Goal: Task Accomplishment & Management: Use online tool/utility

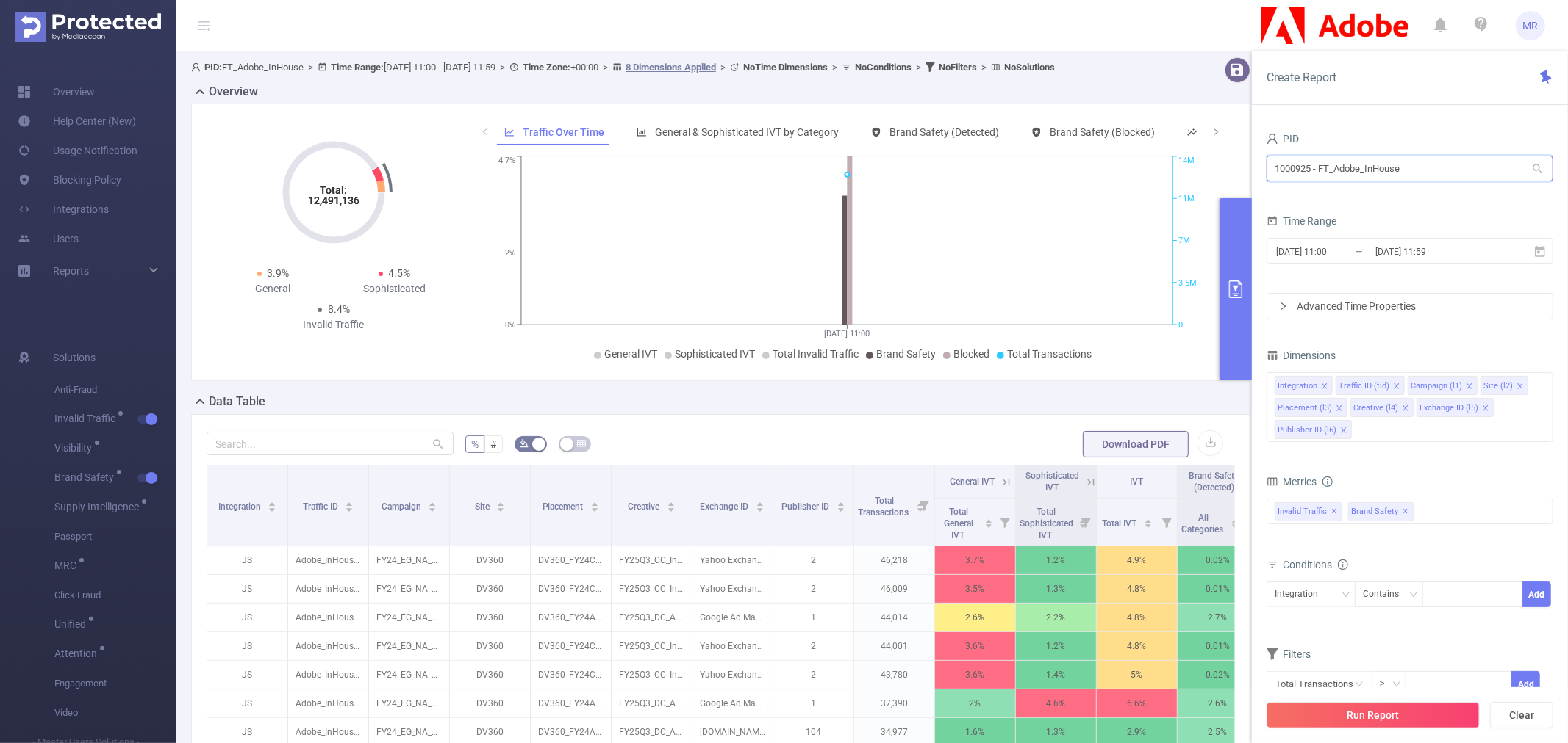
click at [1402, 159] on input "1000925 - FT_Adobe_InHouse" at bounding box center [1409, 169] width 287 height 26
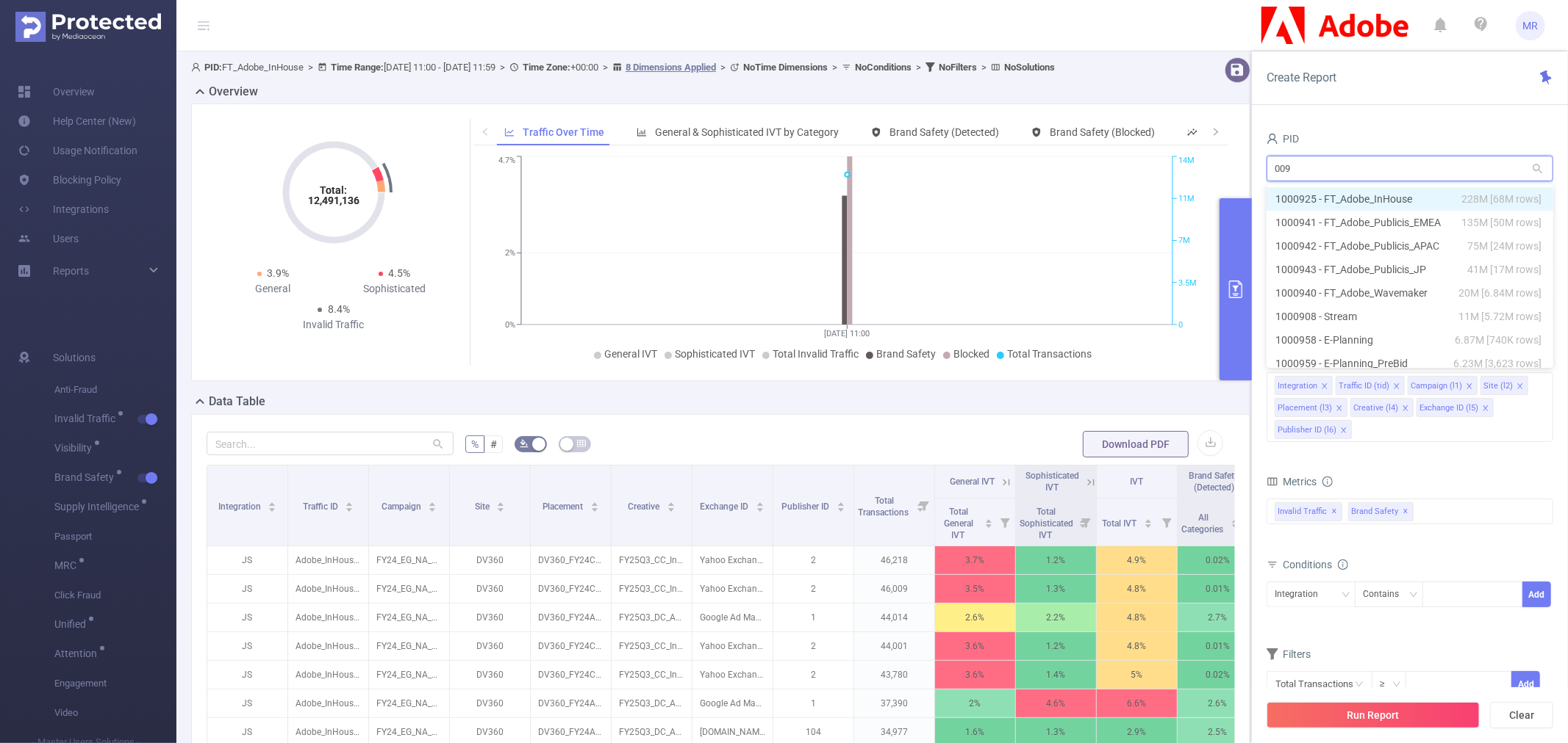
type input "0099"
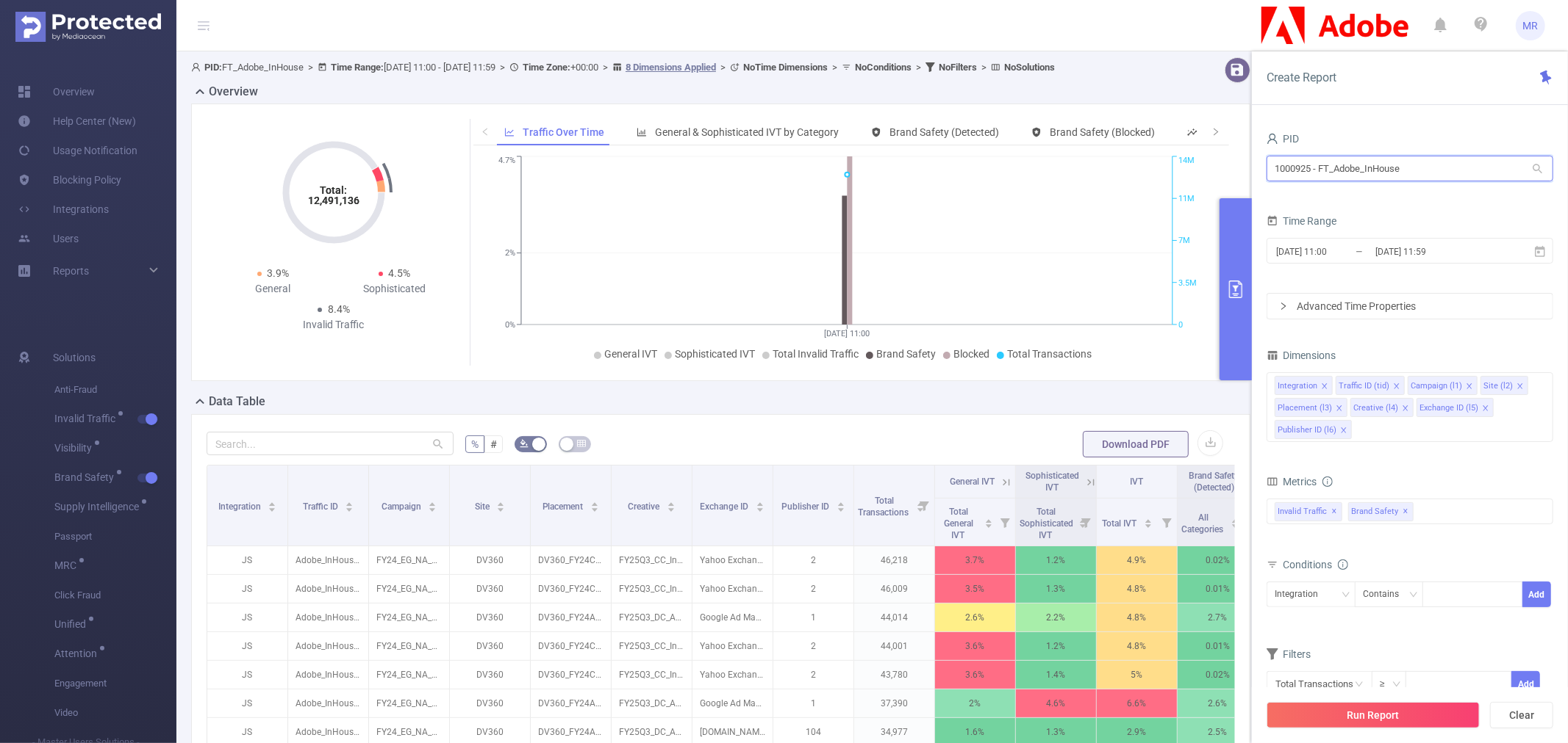
click at [1348, 172] on input "1000925 - FT_Adobe_InHouse" at bounding box center [1409, 169] width 287 height 26
click at [1350, 159] on input "000008" at bounding box center [1409, 169] width 287 height 26
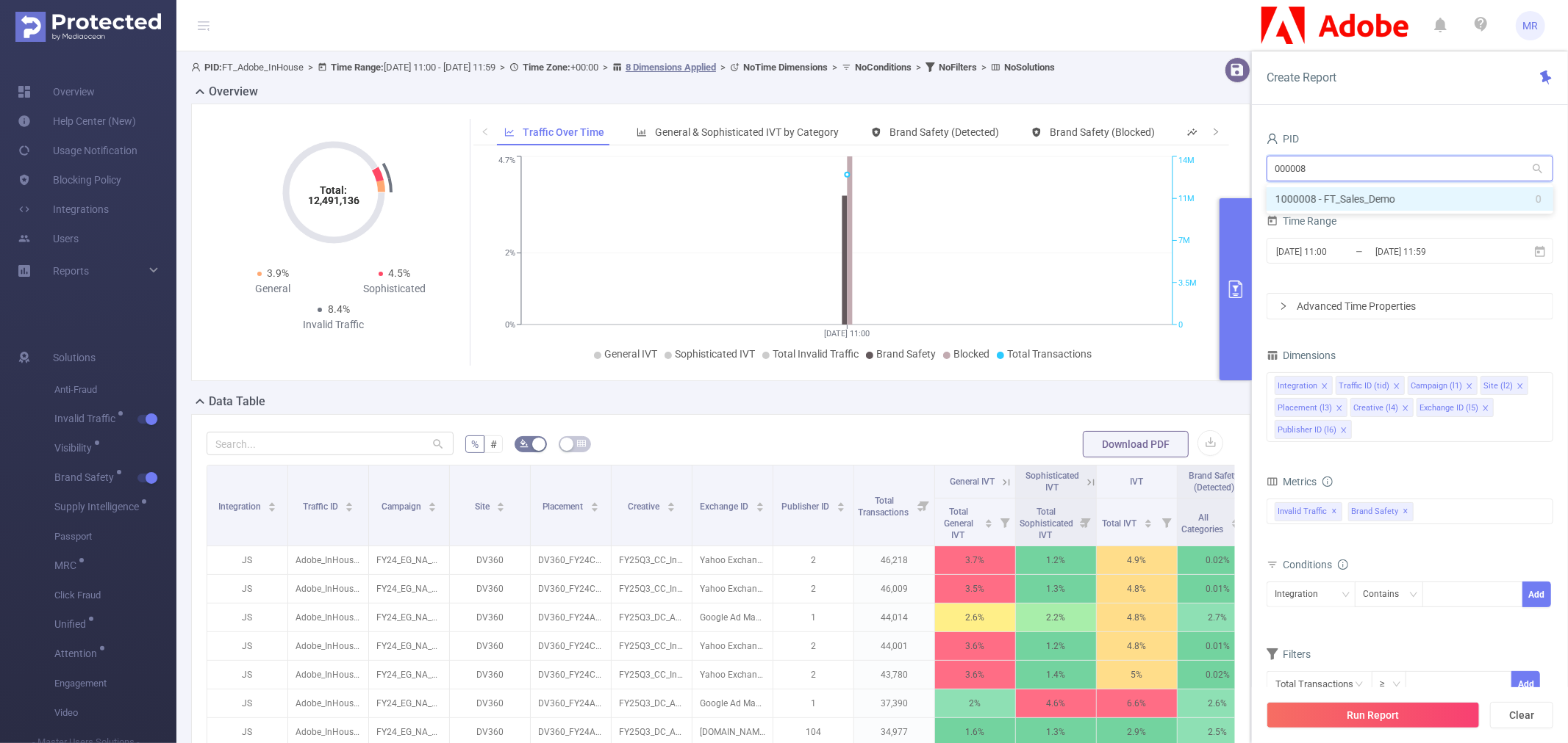
click at [1350, 159] on input "000008" at bounding box center [1409, 169] width 287 height 26
click at [1291, 174] on input "000098" at bounding box center [1409, 169] width 287 height 26
type input "1046"
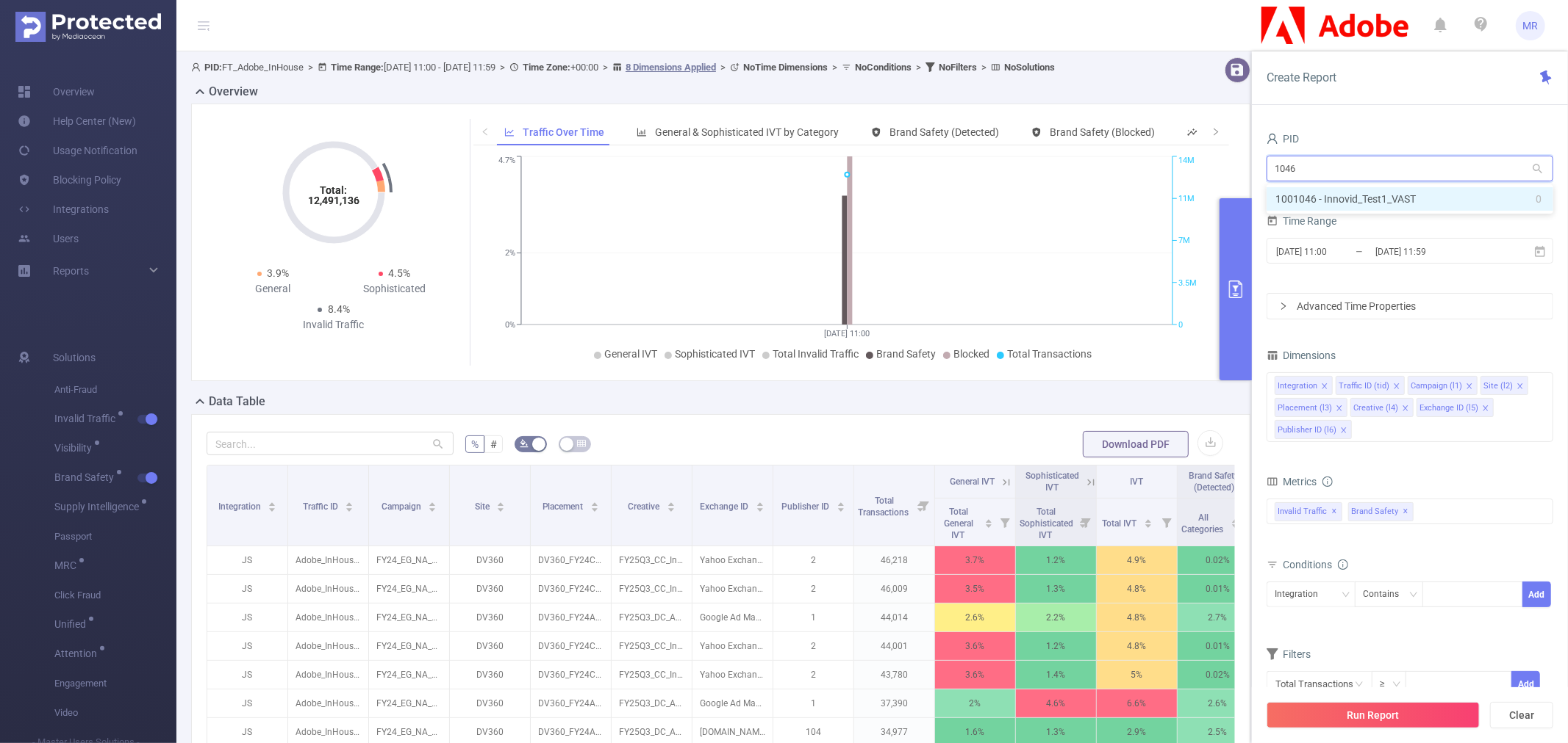
click at [1312, 199] on li "1001046 - Innovid_Test1_VAST 0" at bounding box center [1409, 199] width 287 height 24
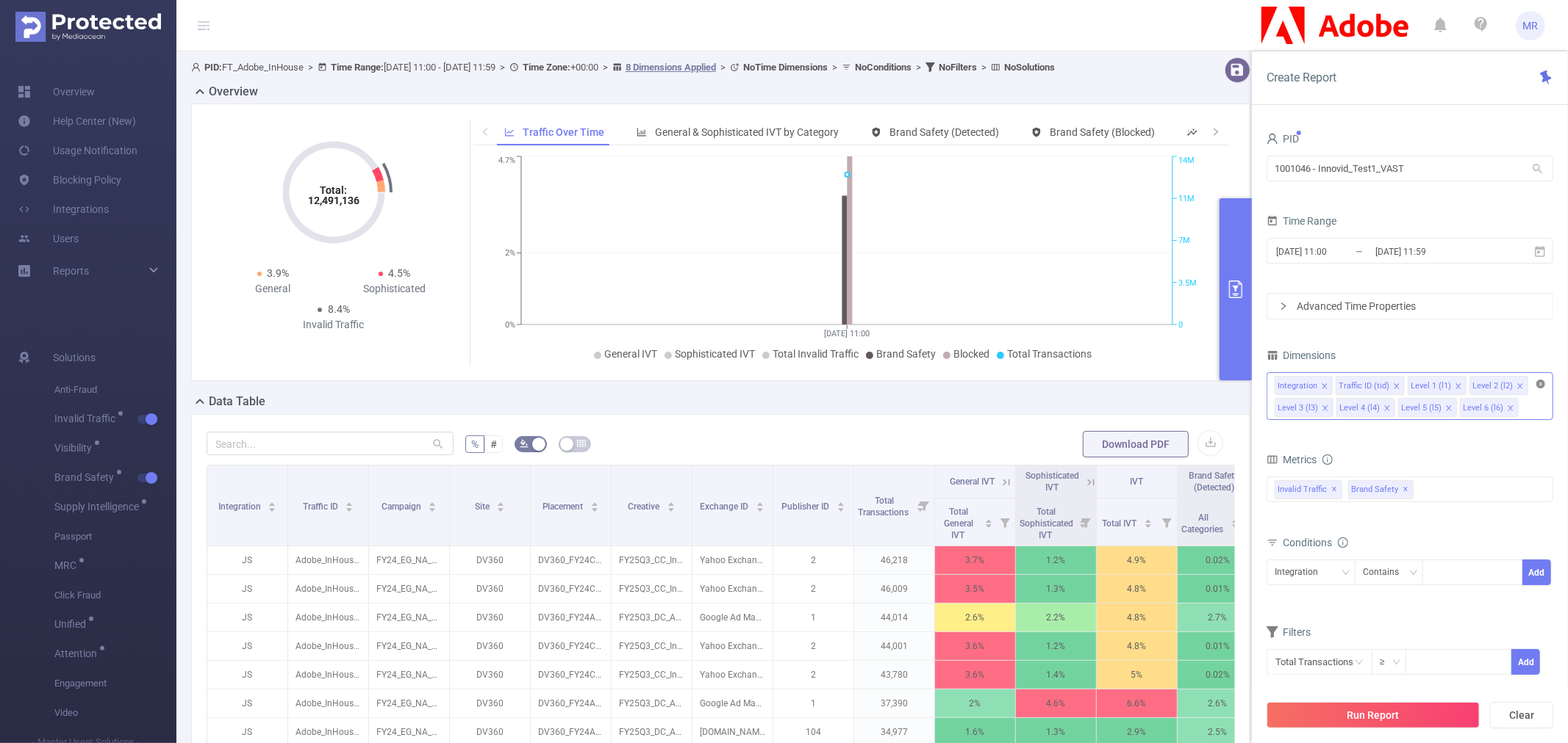
click at [1542, 382] on icon "icon: close-circle" at bounding box center [1541, 384] width 9 height 9
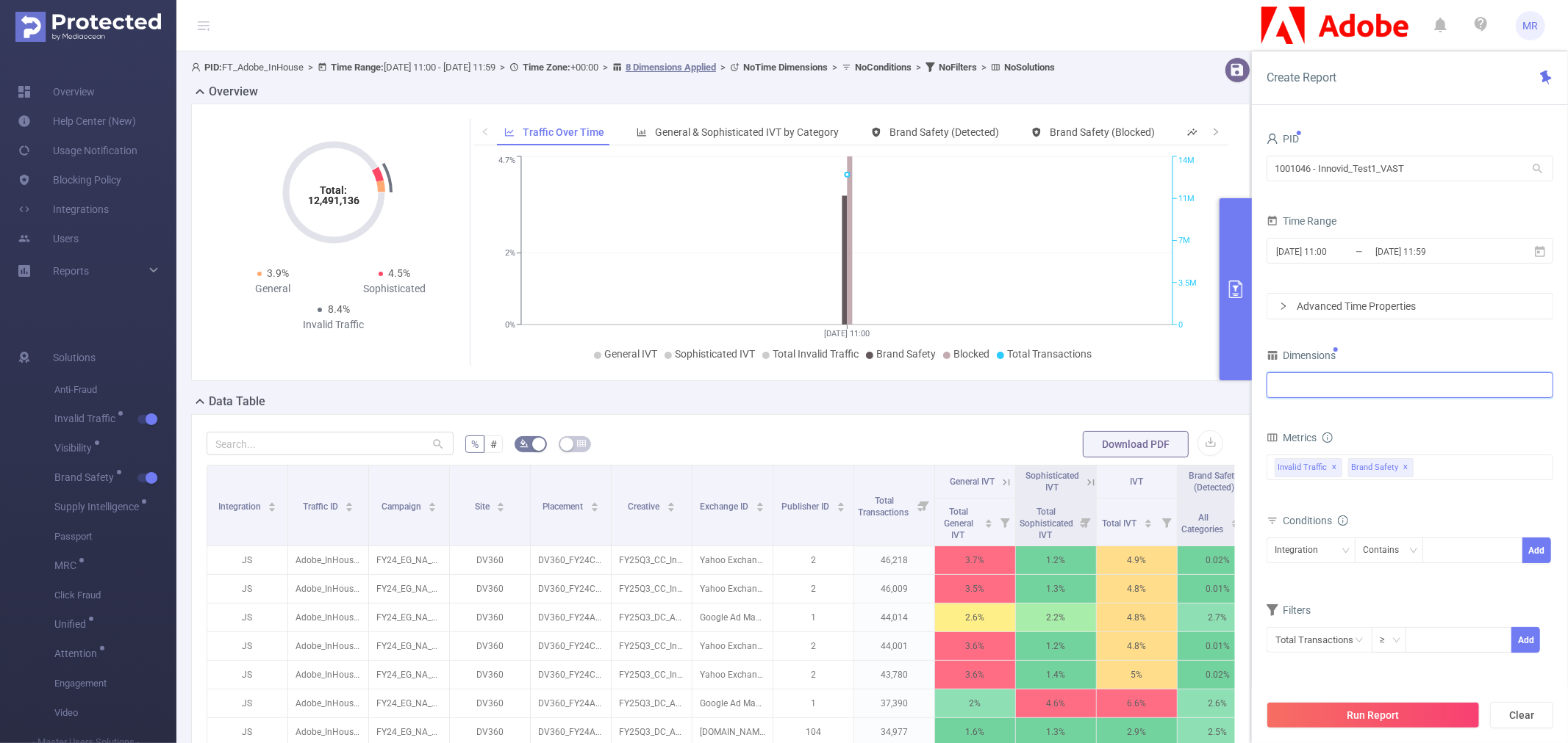
click at [1381, 389] on div at bounding box center [1409, 385] width 270 height 24
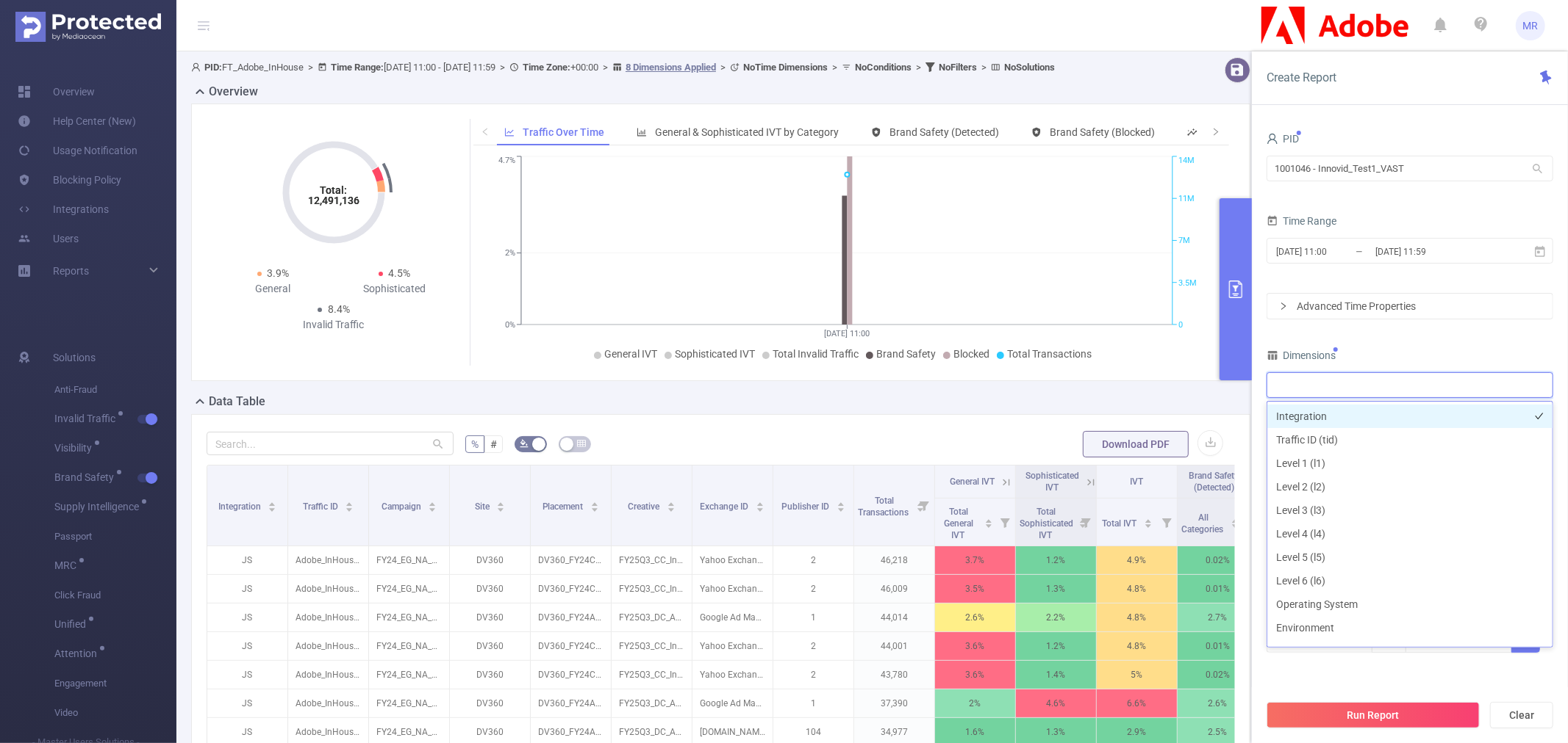
click at [1359, 413] on li "Integration" at bounding box center [1409, 416] width 285 height 24
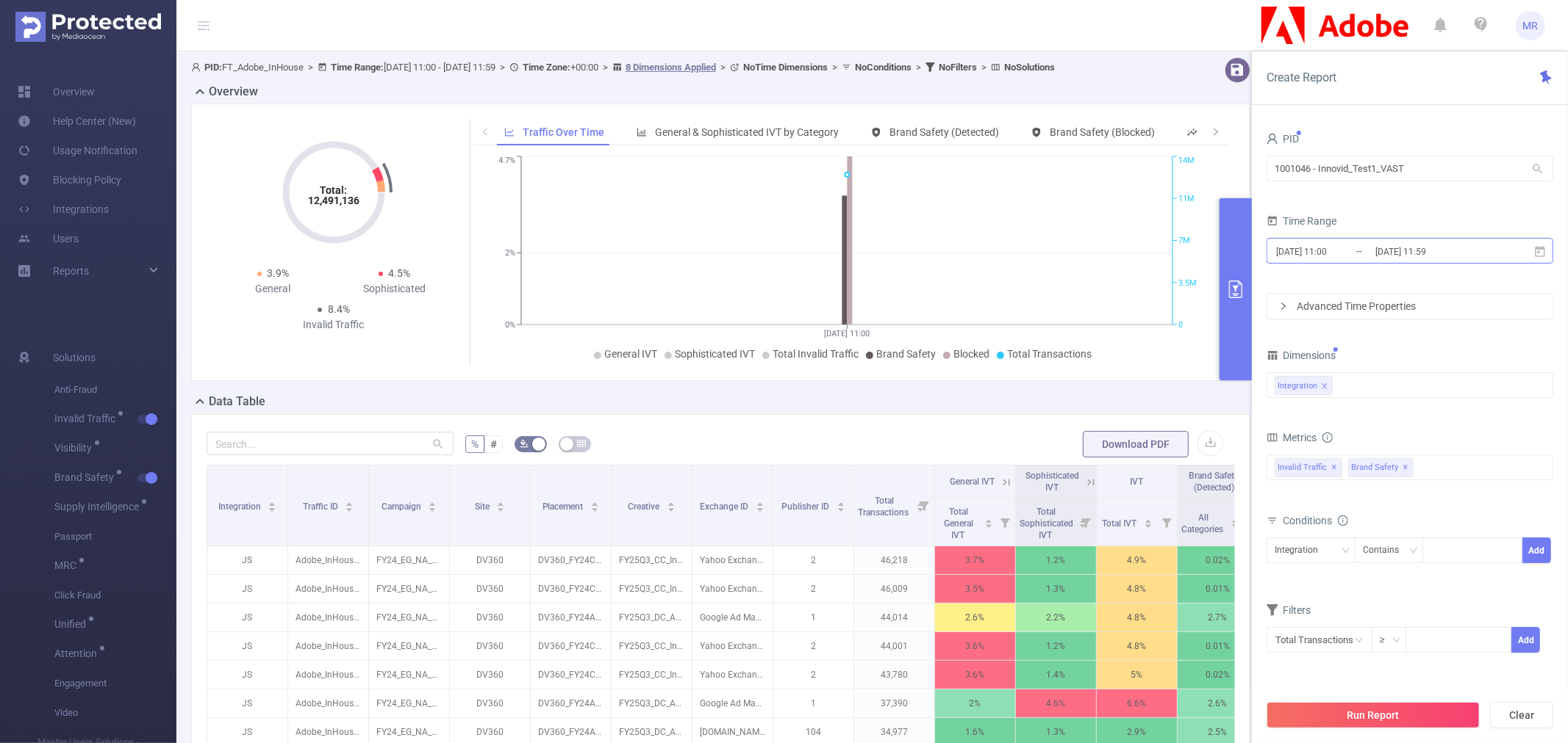
drag, startPoint x: 1457, startPoint y: 248, endPoint x: 1436, endPoint y: 251, distance: 21.2
click at [1436, 251] on input "[DATE] 11:59" at bounding box center [1433, 251] width 119 height 20
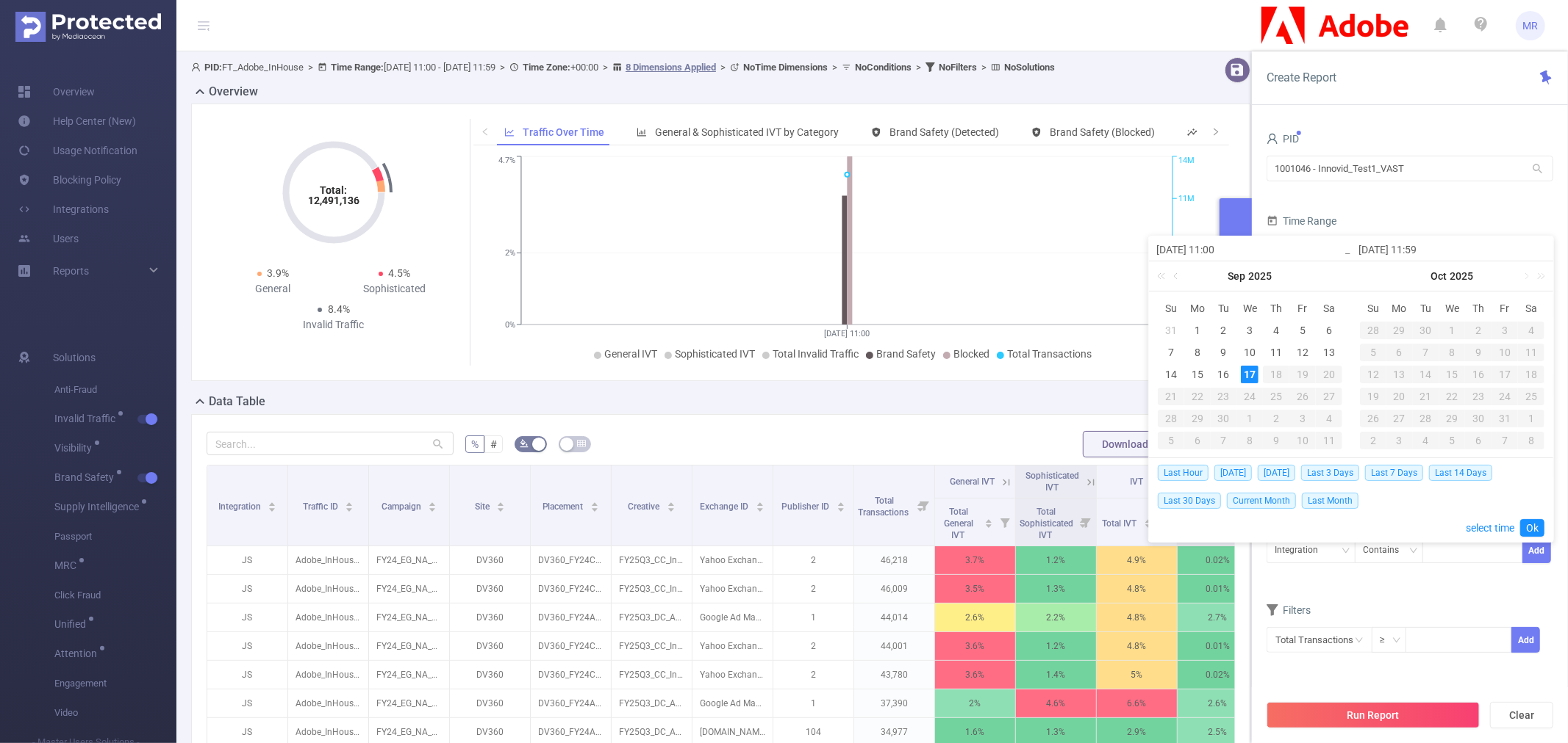
click at [1434, 247] on input "[DATE] 11:59" at bounding box center [1452, 250] width 187 height 17
type input "[DATE] 11:59"
click at [1396, 206] on form "PID 1001046 - Innovid_Test1_VAST 1001046 - Innovid_Test1_VAST Time Range [DATE]…" at bounding box center [1409, 224] width 287 height 191
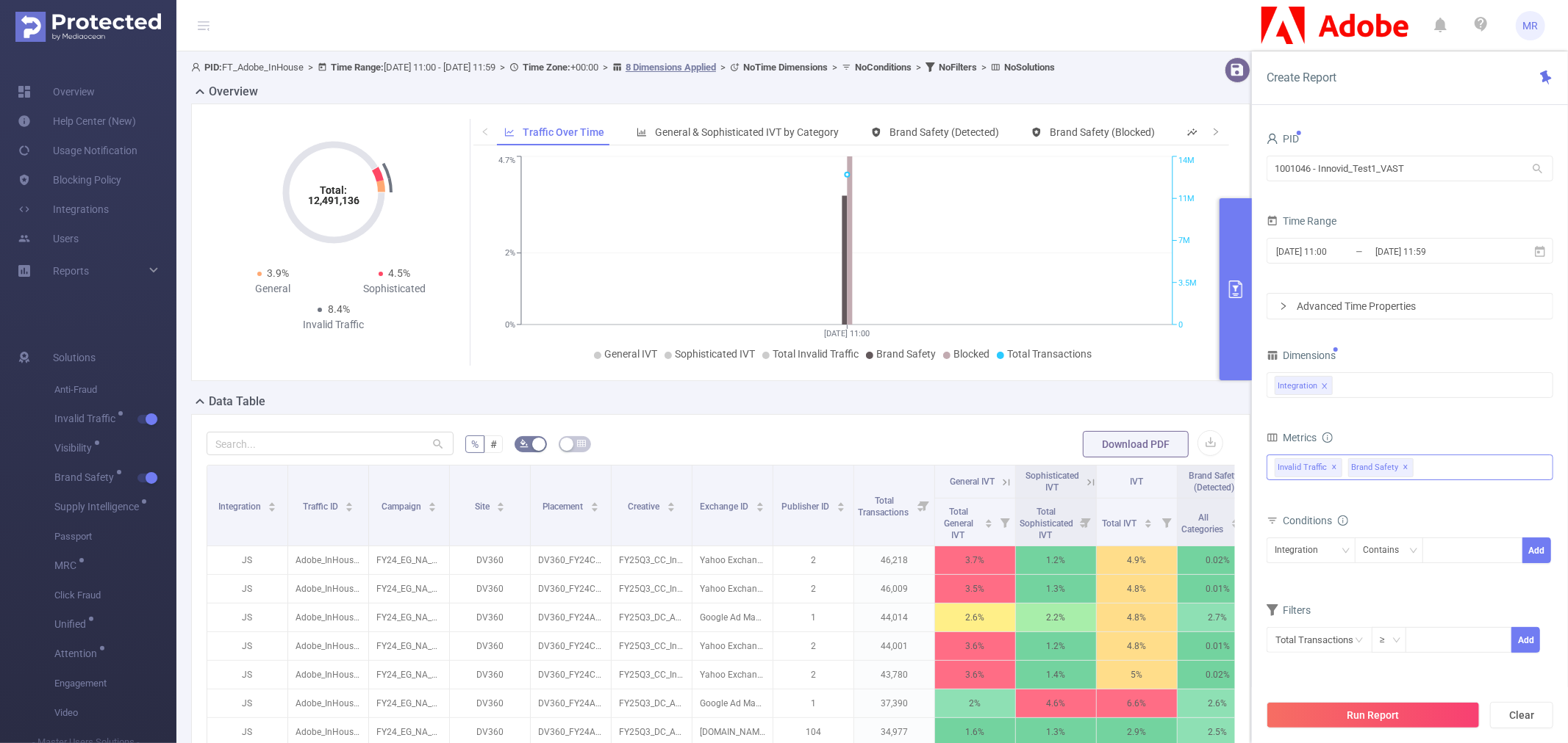
click at [1341, 466] on span "Invalid Traffic ✕" at bounding box center [1308, 468] width 68 height 19
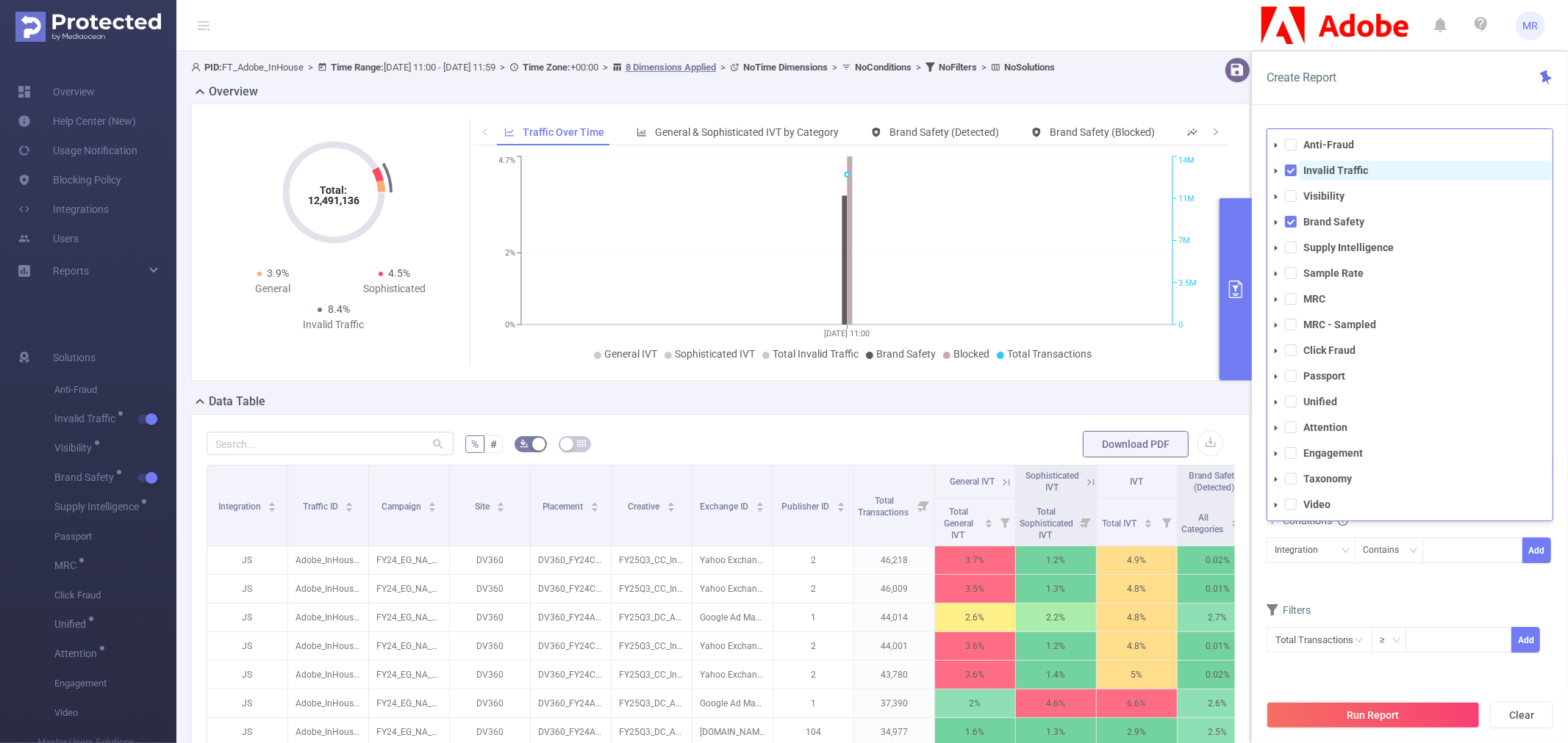
click at [1317, 166] on strong "Invalid Traffic" at bounding box center [1335, 170] width 64 height 11
click at [1373, 720] on button "Run Report" at bounding box center [1373, 715] width 214 height 26
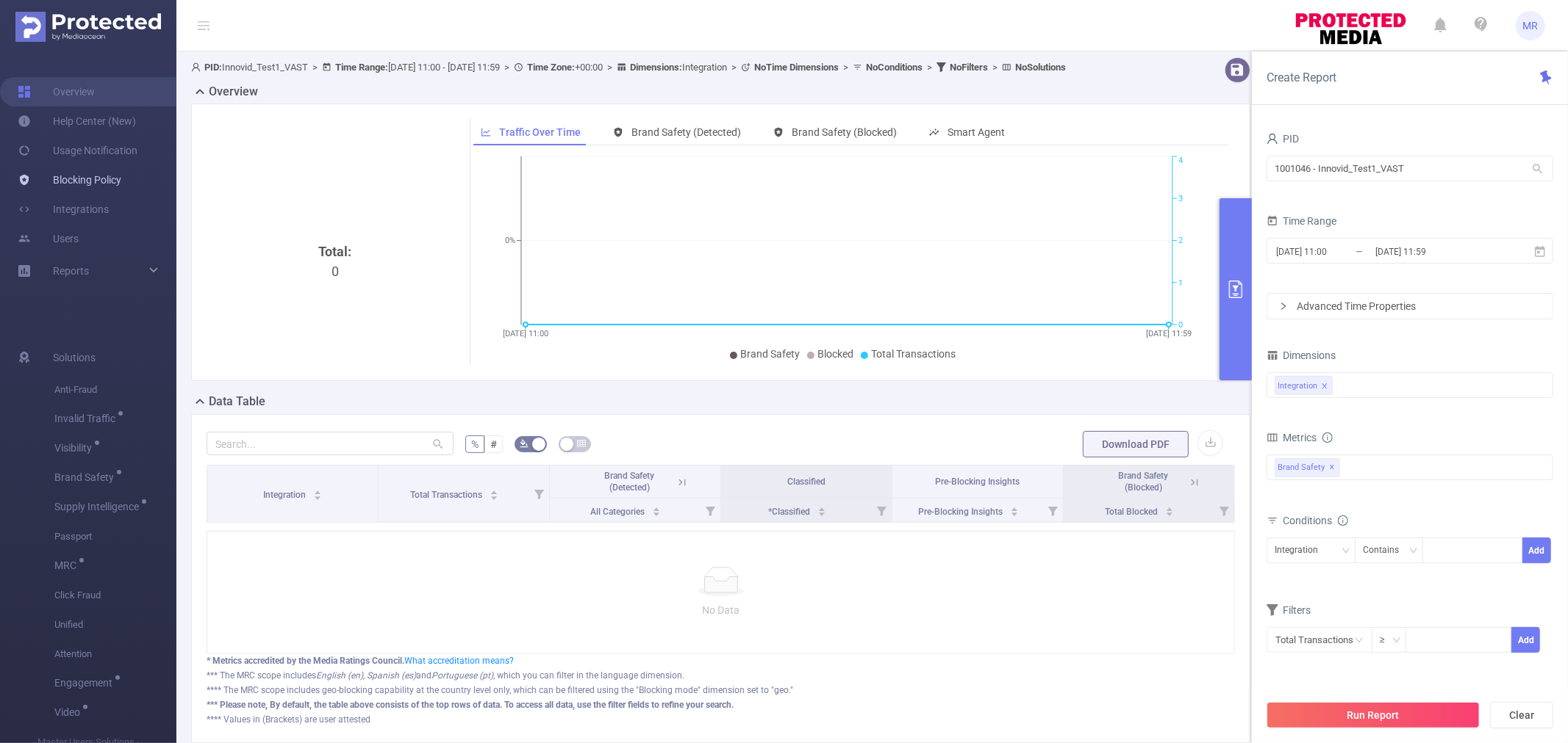
click at [83, 179] on link "Blocking Policy" at bounding box center [69, 180] width 104 height 30
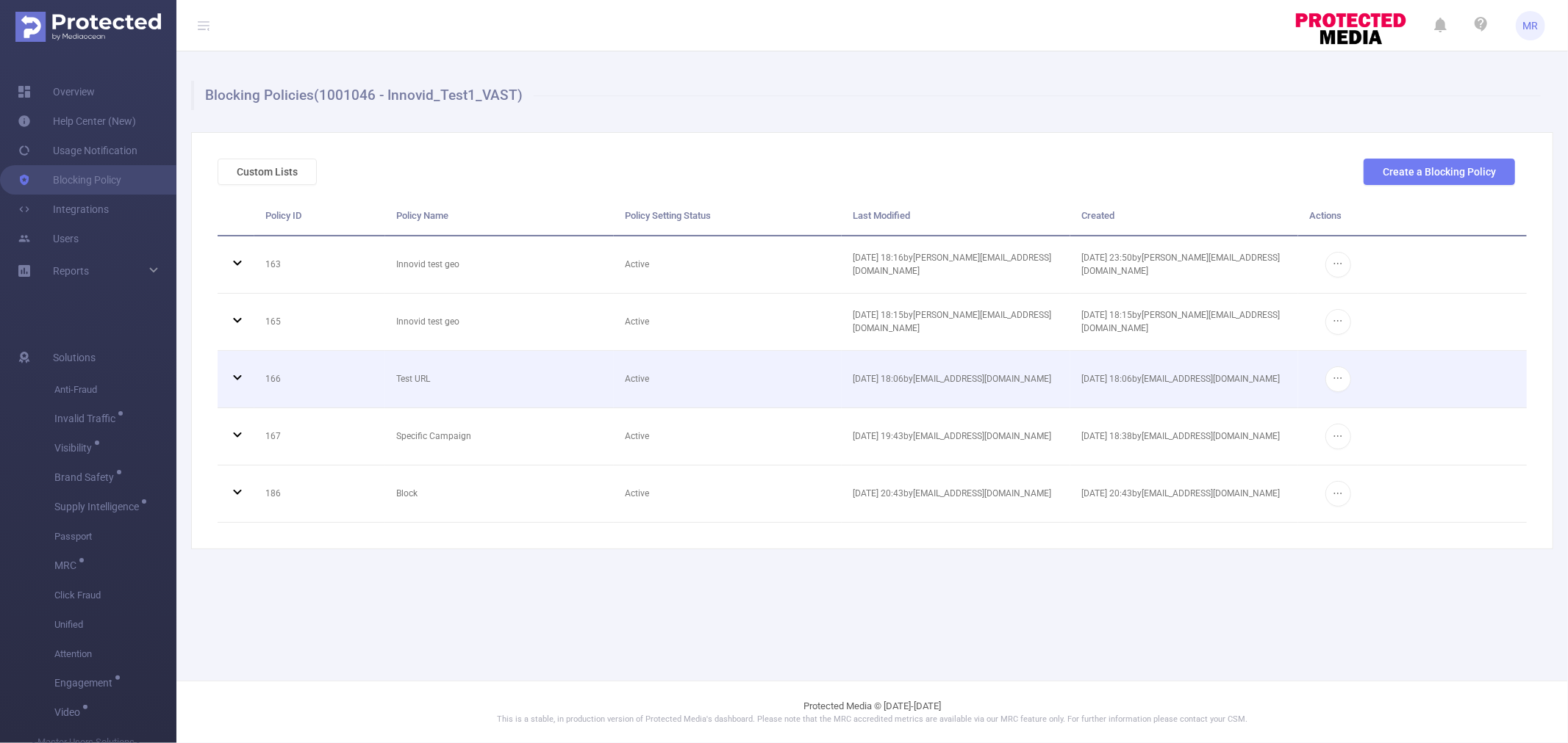
click at [235, 375] on icon at bounding box center [236, 378] width 8 height 5
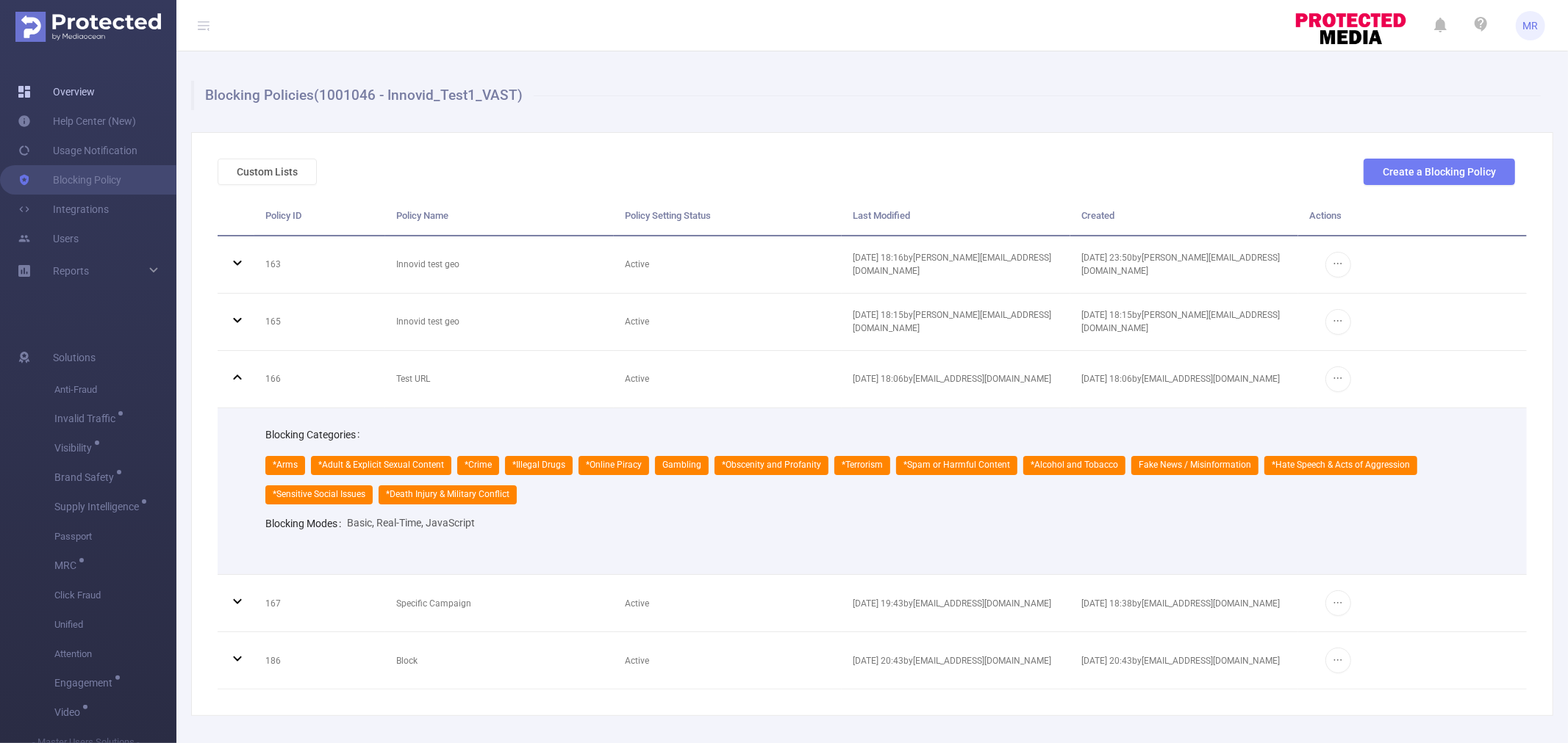
click at [56, 93] on link "Overview" at bounding box center [56, 92] width 78 height 30
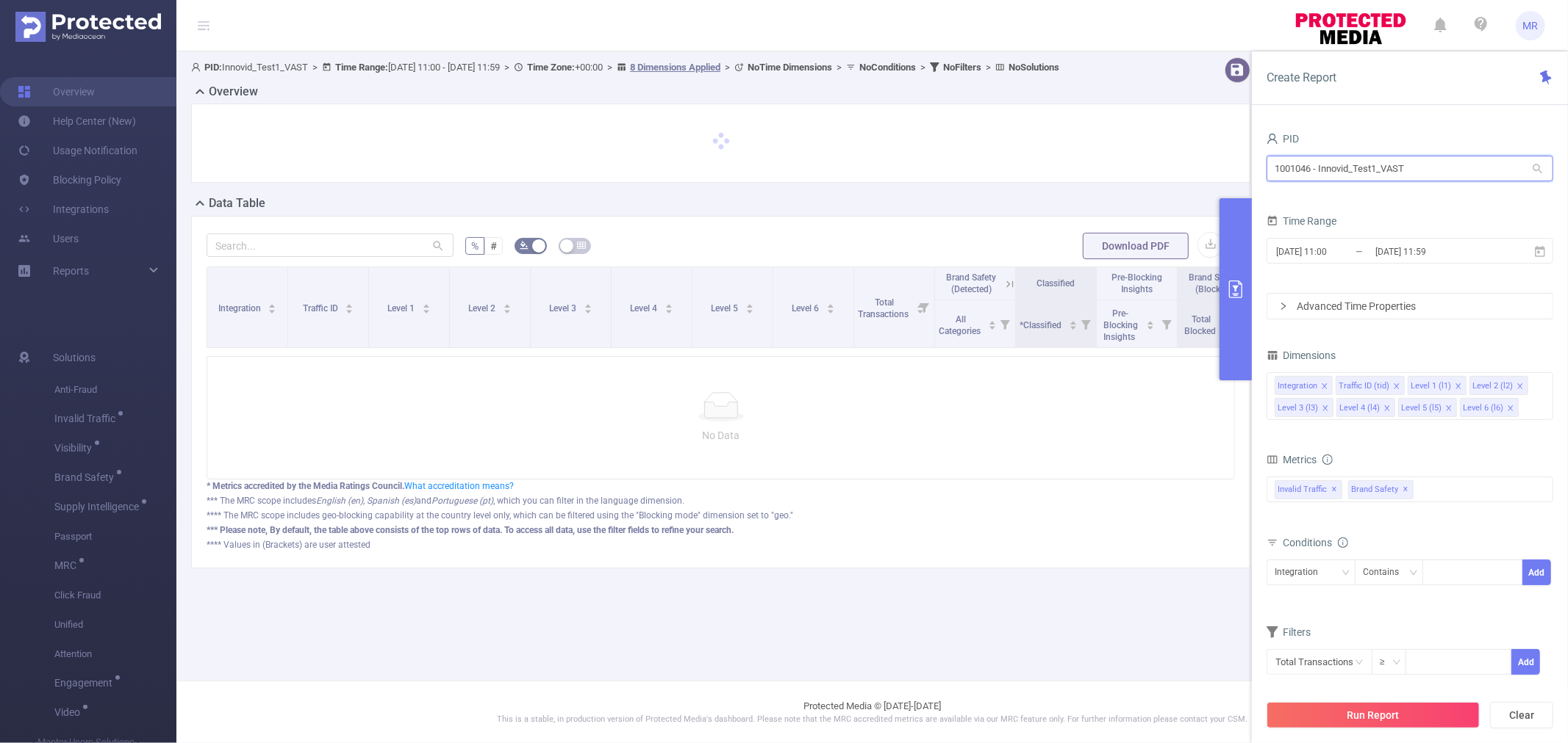
click at [1373, 165] on input "1001046 - Innovid_Test1_VAST" at bounding box center [1409, 169] width 287 height 26
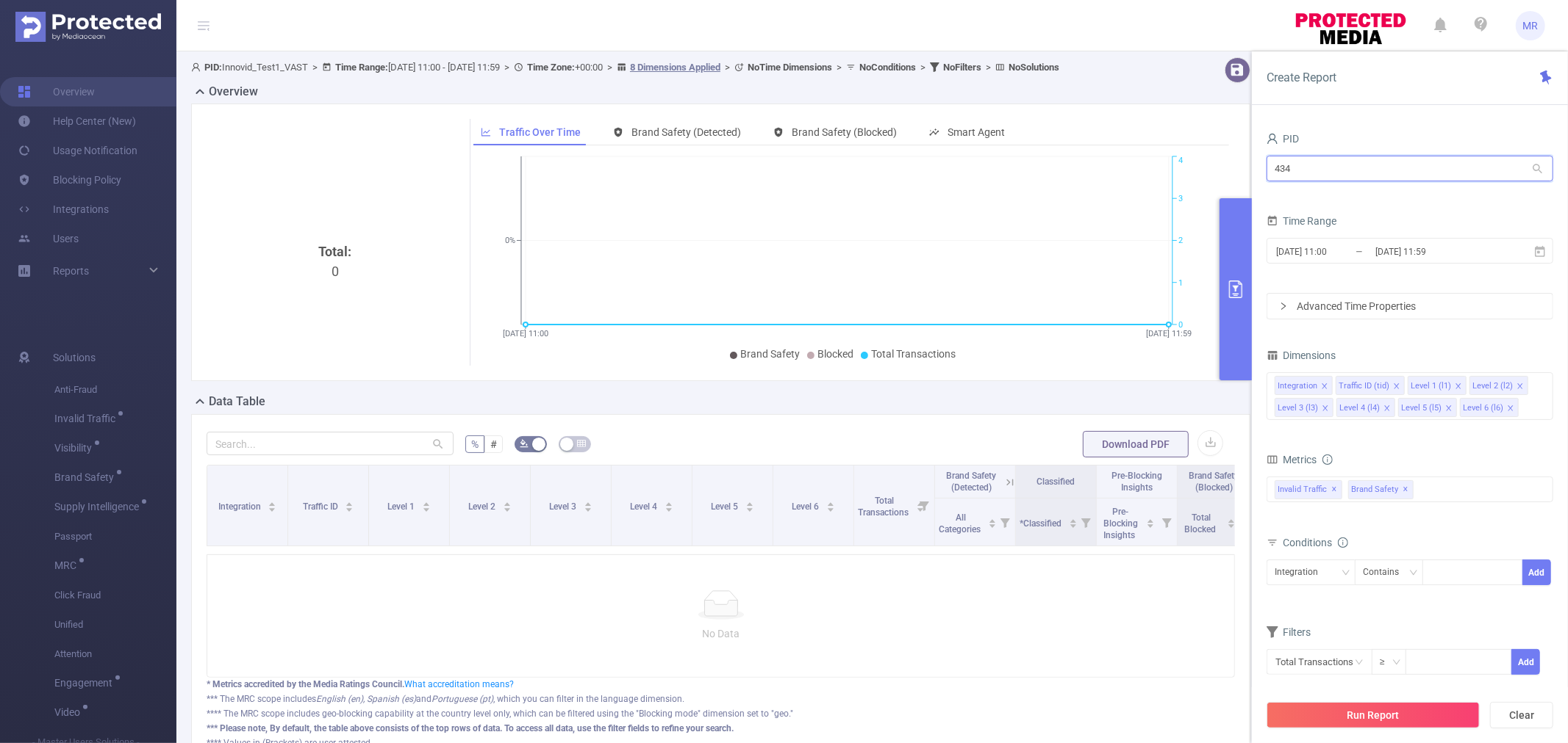
click at [1298, 159] on input "434" at bounding box center [1409, 169] width 287 height 26
click at [1310, 172] on input "557" at bounding box center [1409, 169] width 287 height 26
click at [1340, 167] on input "557" at bounding box center [1409, 169] width 287 height 26
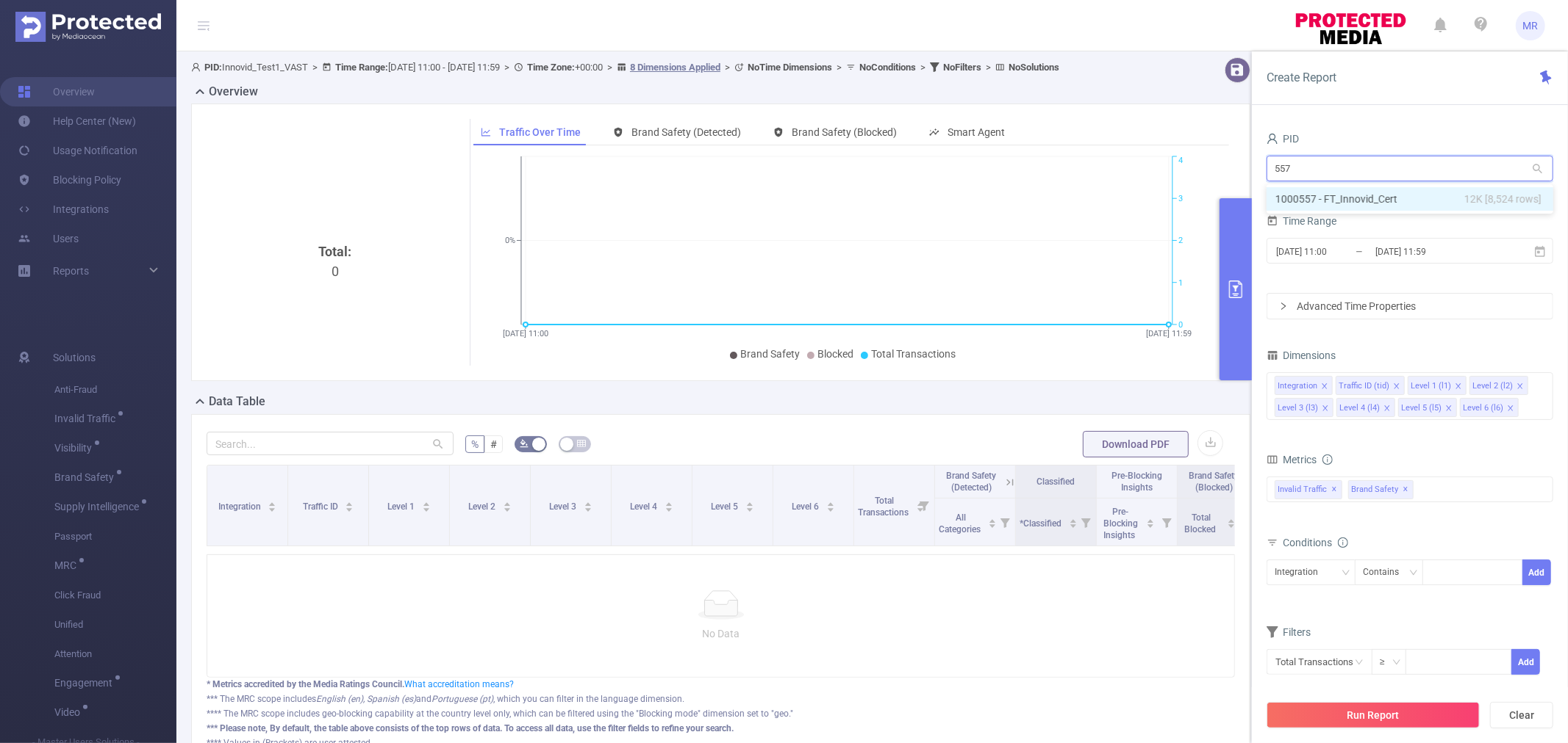
click at [1340, 167] on input "557" at bounding box center [1409, 169] width 287 height 26
click at [1296, 173] on input "1046" at bounding box center [1409, 169] width 287 height 26
click at [1294, 172] on input "1046" at bounding box center [1409, 169] width 287 height 26
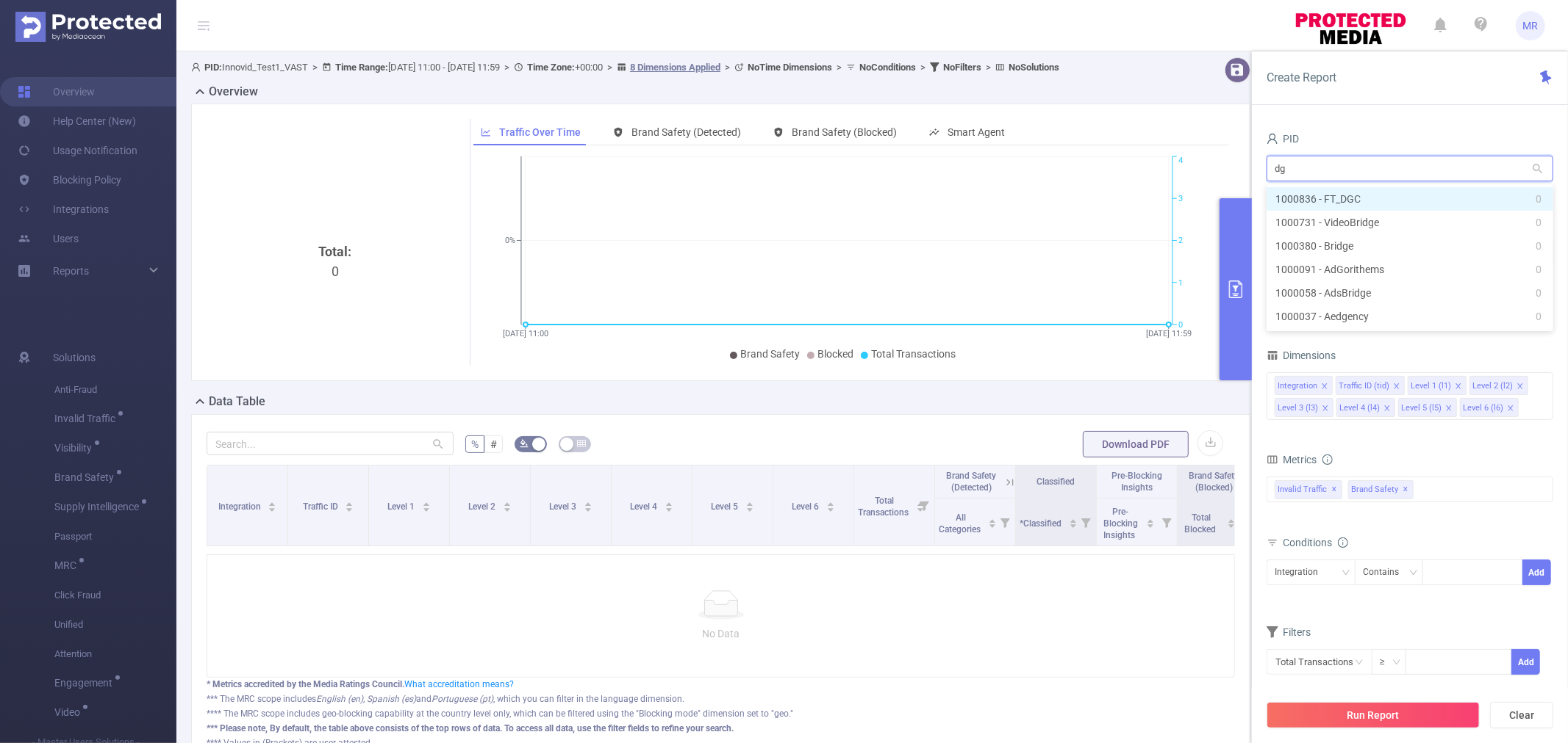
type input "dgc"
click at [1325, 194] on li "1000836 - FT_DGC 0" at bounding box center [1409, 199] width 287 height 24
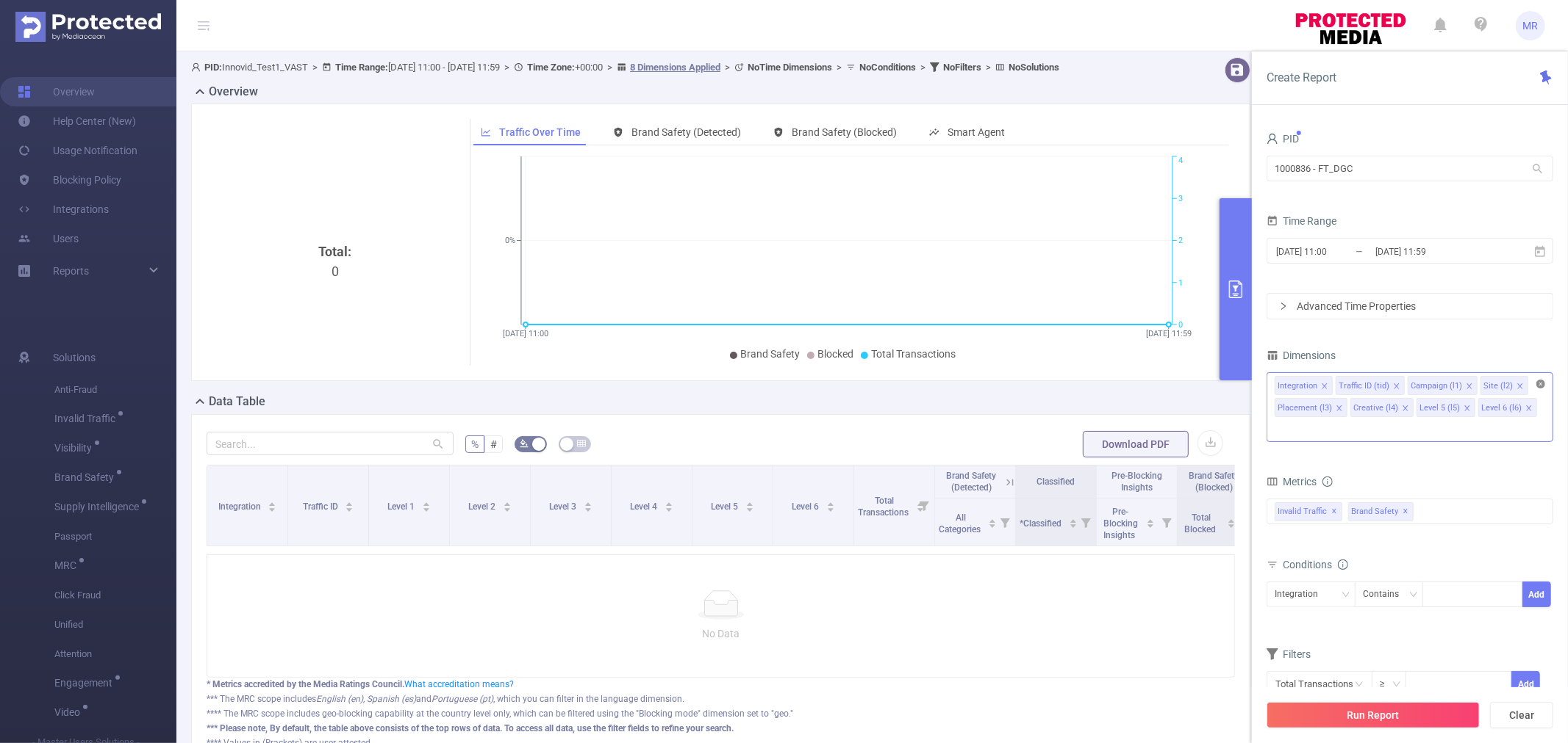
click at [1542, 382] on icon "icon: close-circle" at bounding box center [1541, 384] width 9 height 9
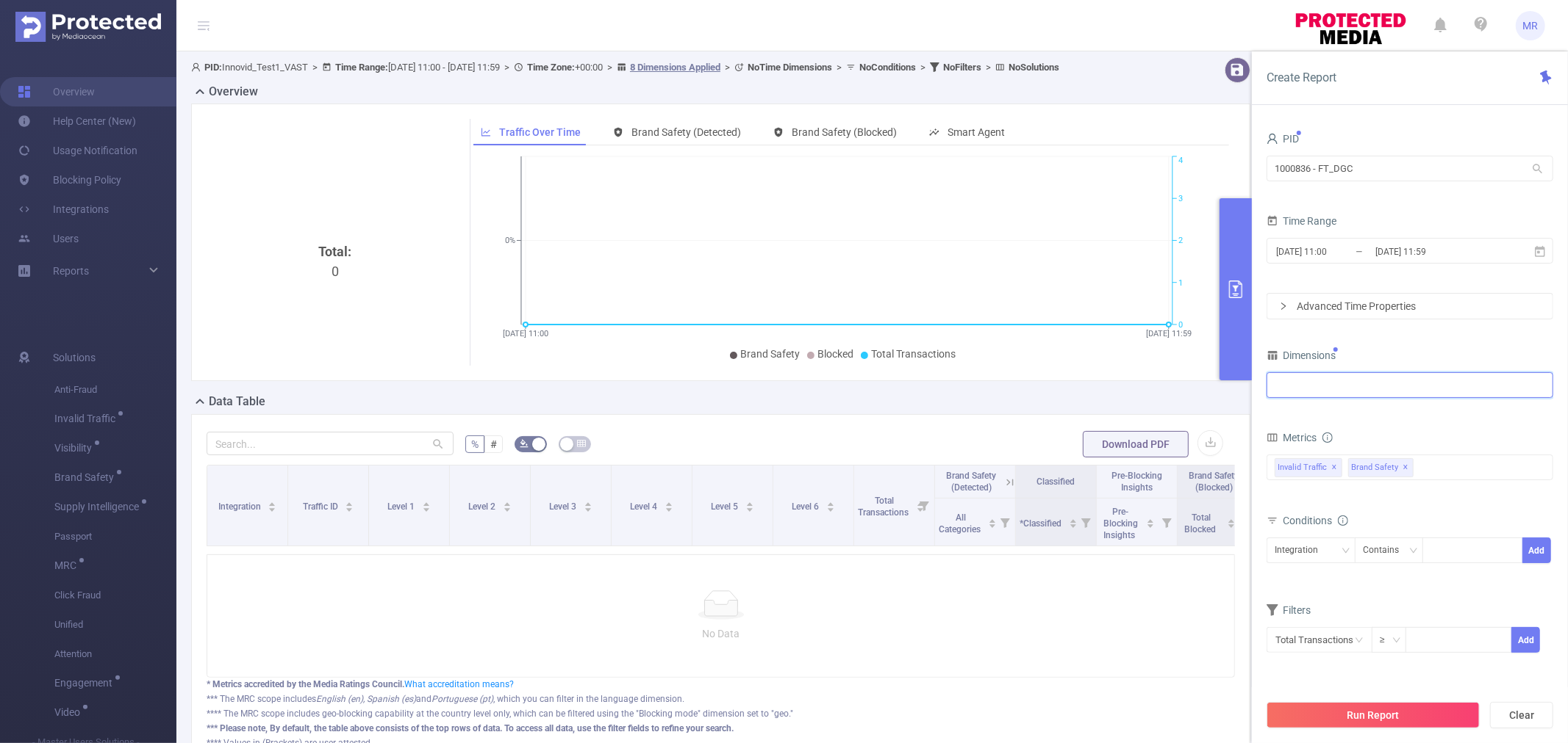
click at [1361, 395] on div at bounding box center [1409, 385] width 270 height 24
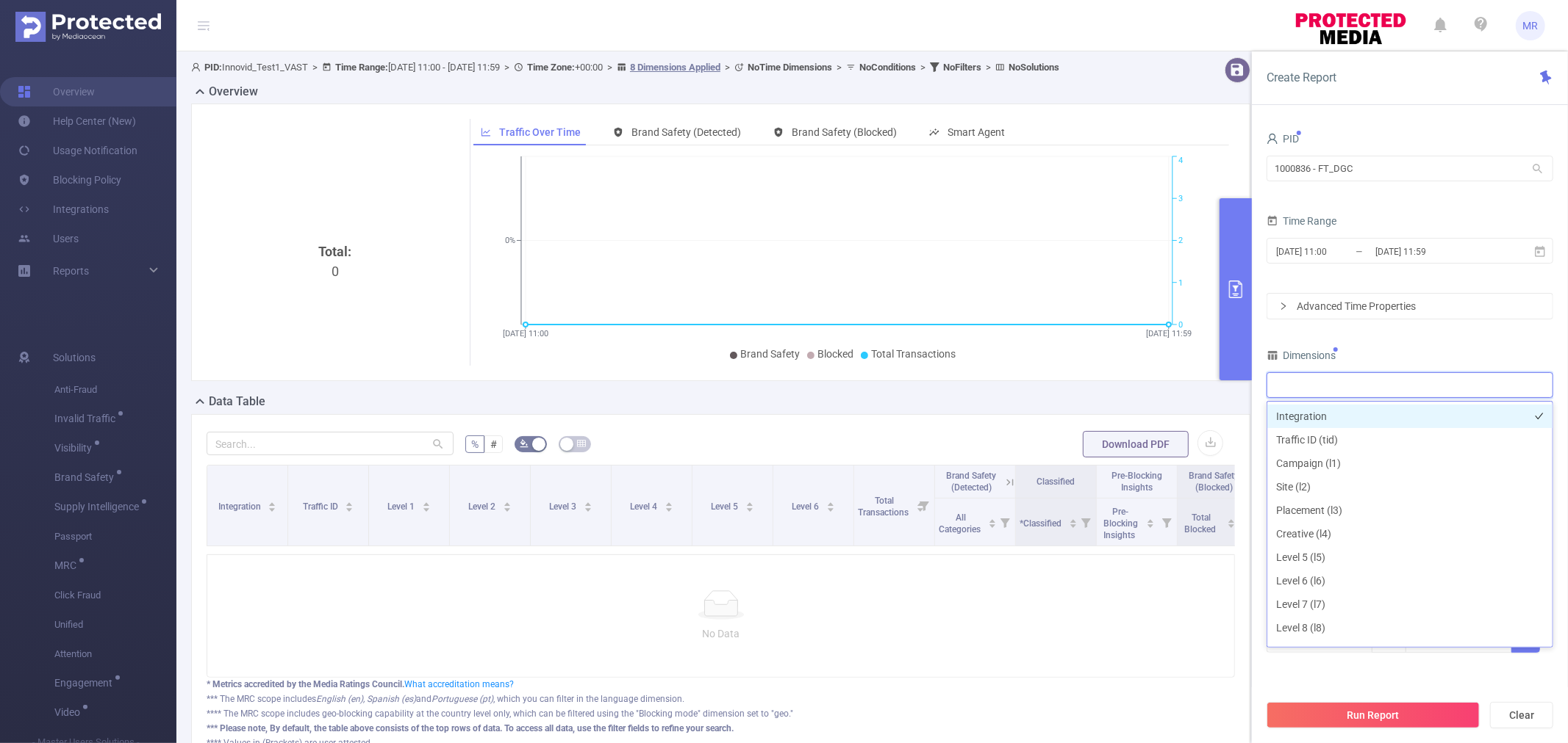
click at [1345, 420] on li "Integration" at bounding box center [1409, 416] width 285 height 24
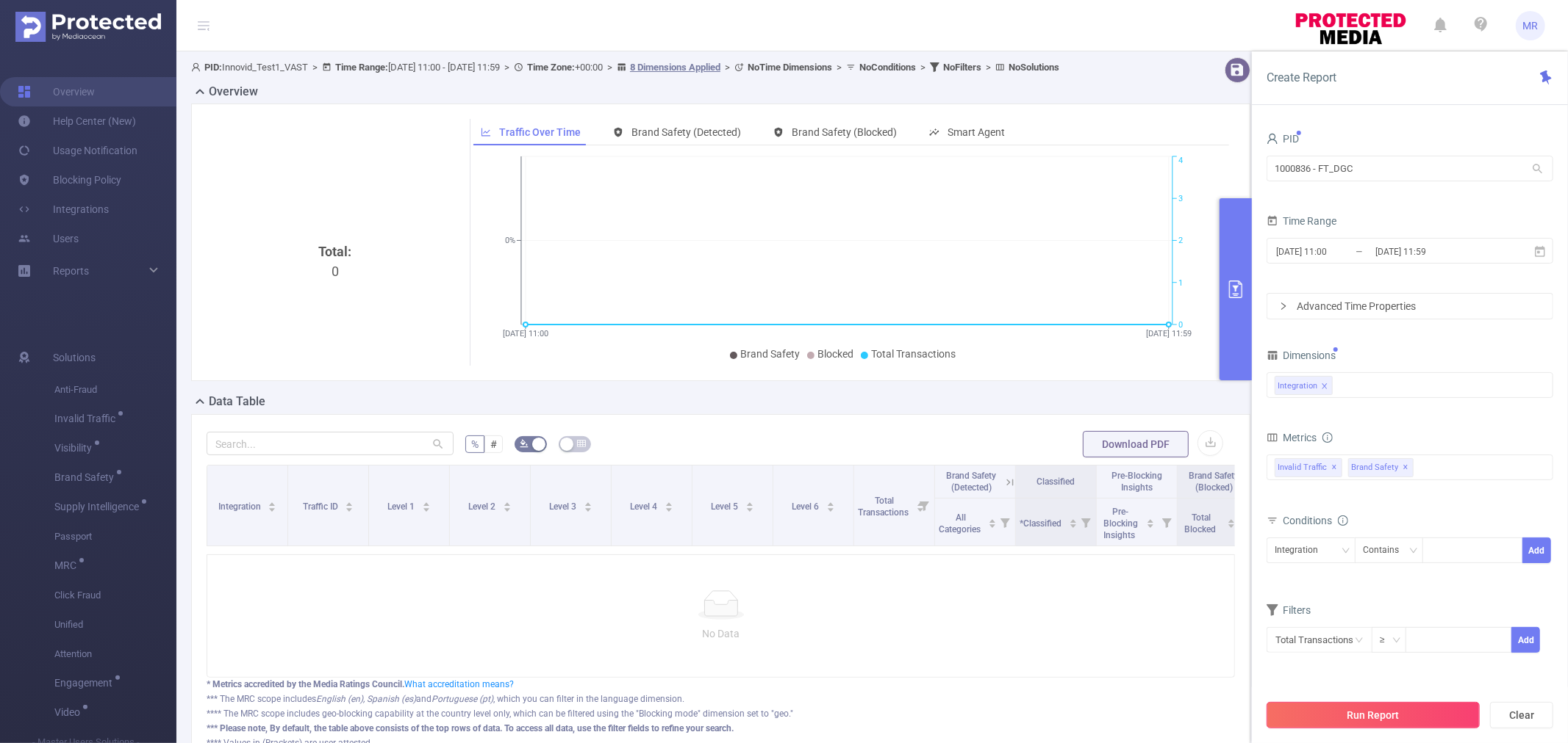
click at [1378, 706] on button "Run Report" at bounding box center [1373, 715] width 214 height 26
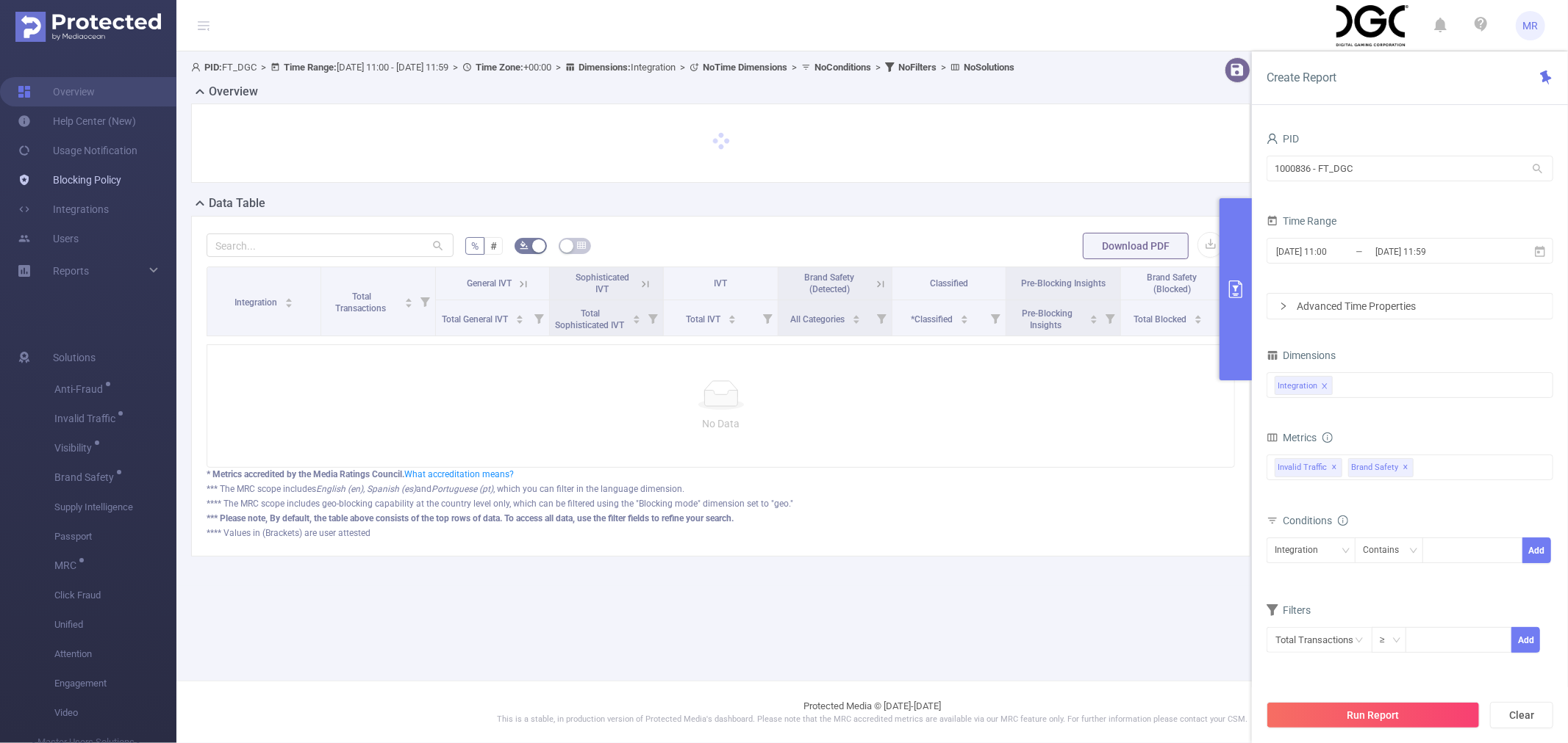
click at [74, 173] on link "Blocking Policy" at bounding box center [69, 180] width 104 height 30
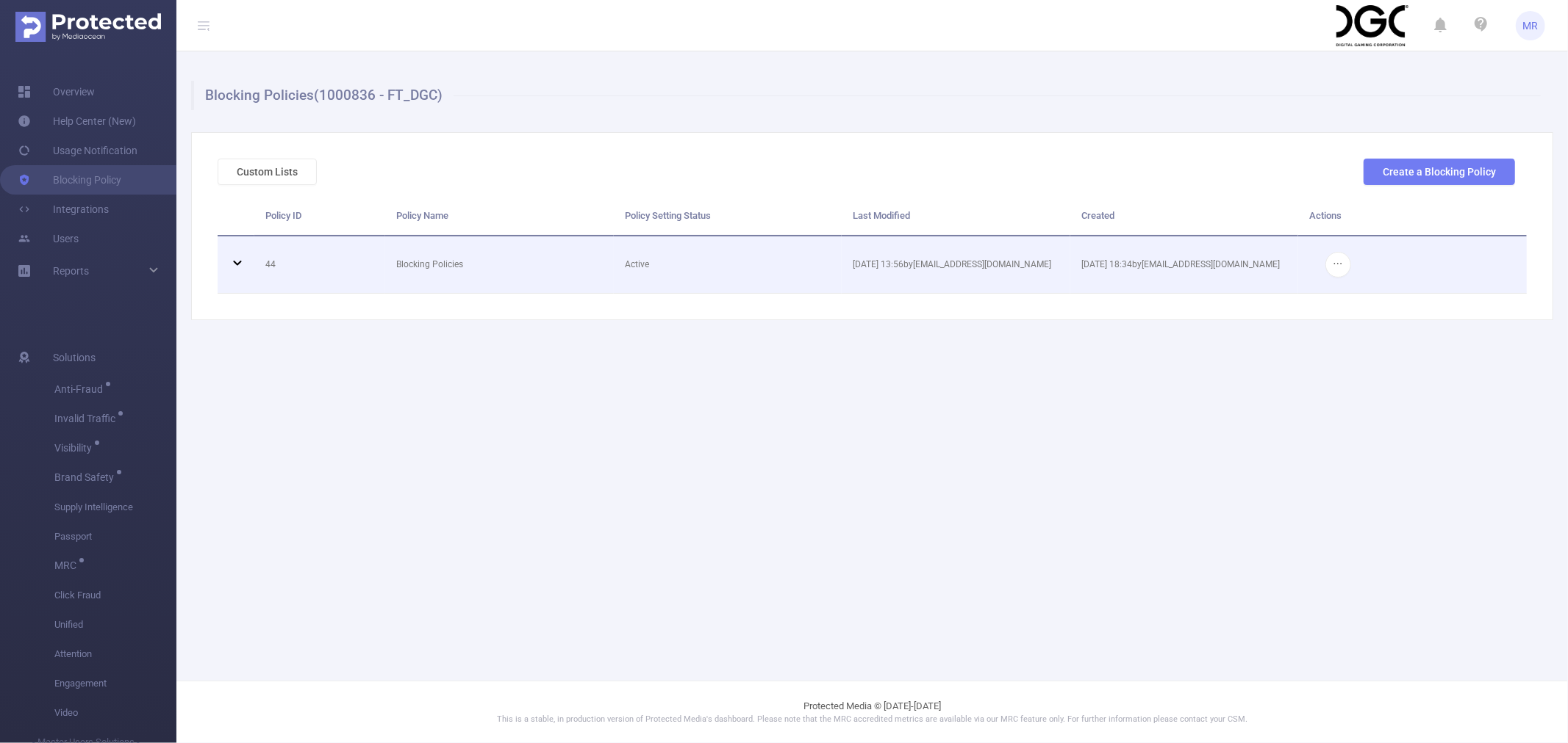
click at [246, 267] on icon at bounding box center [237, 263] width 17 height 17
